Goal: Task Accomplishment & Management: Manage account settings

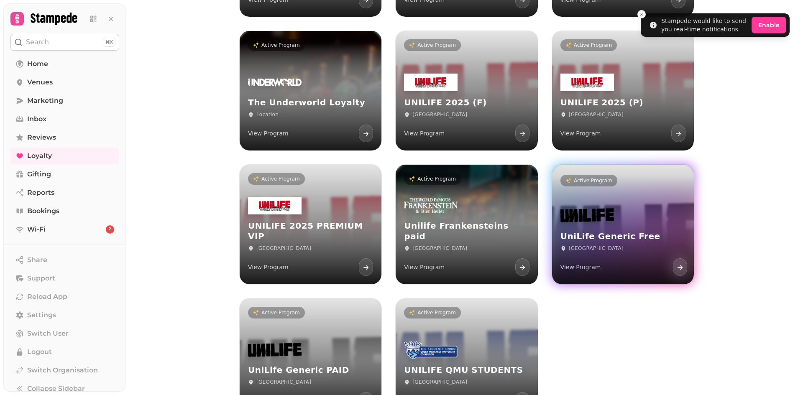
scroll to position [6597, 0]
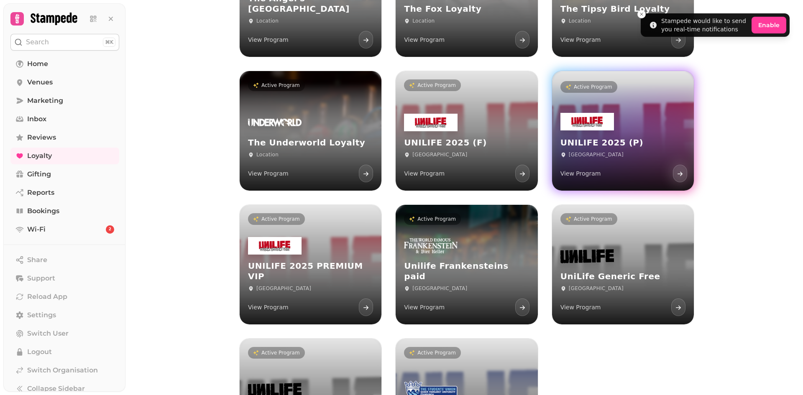
click at [615, 153] on div "[GEOGRAPHIC_DATA]" at bounding box center [623, 154] width 125 height 7
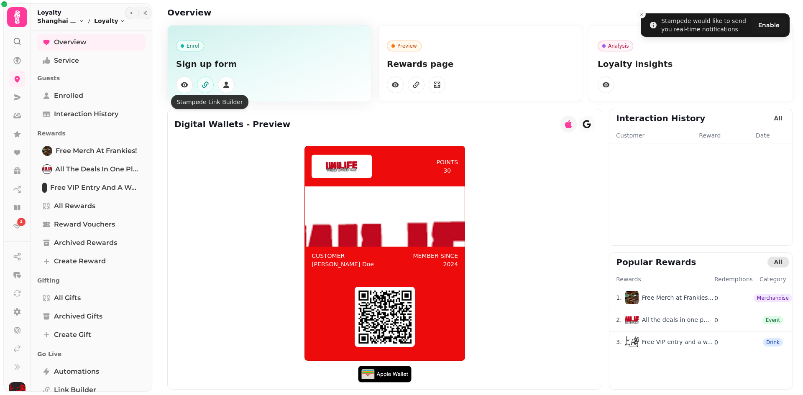
click at [204, 83] on icon "button" at bounding box center [205, 85] width 8 height 8
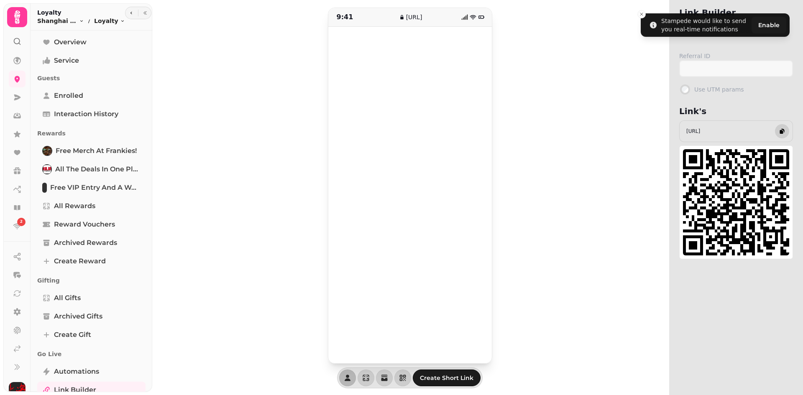
click at [786, 136] on button "button" at bounding box center [782, 131] width 14 height 14
